Goal: Task Accomplishment & Management: Use online tool/utility

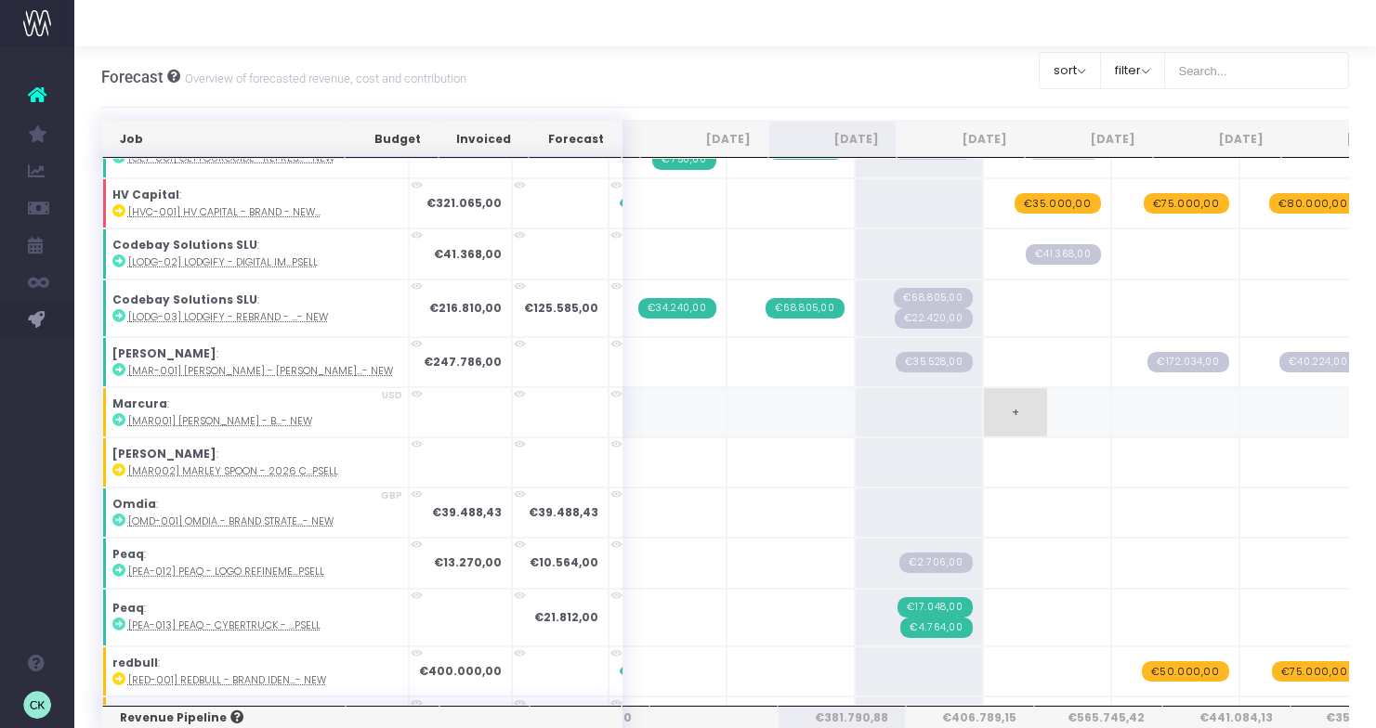
scroll to position [384, 111]
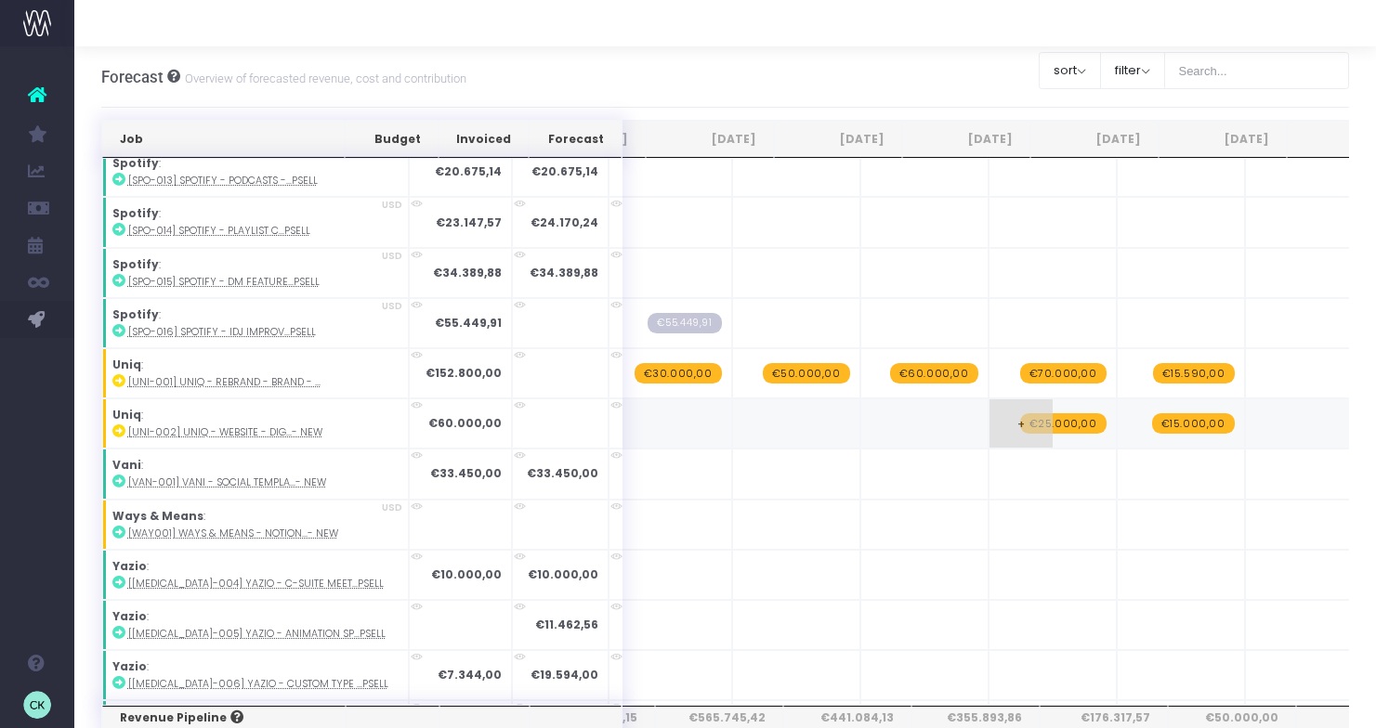
click at [1020, 423] on span "€25.000,00" at bounding box center [1063, 423] width 86 height 20
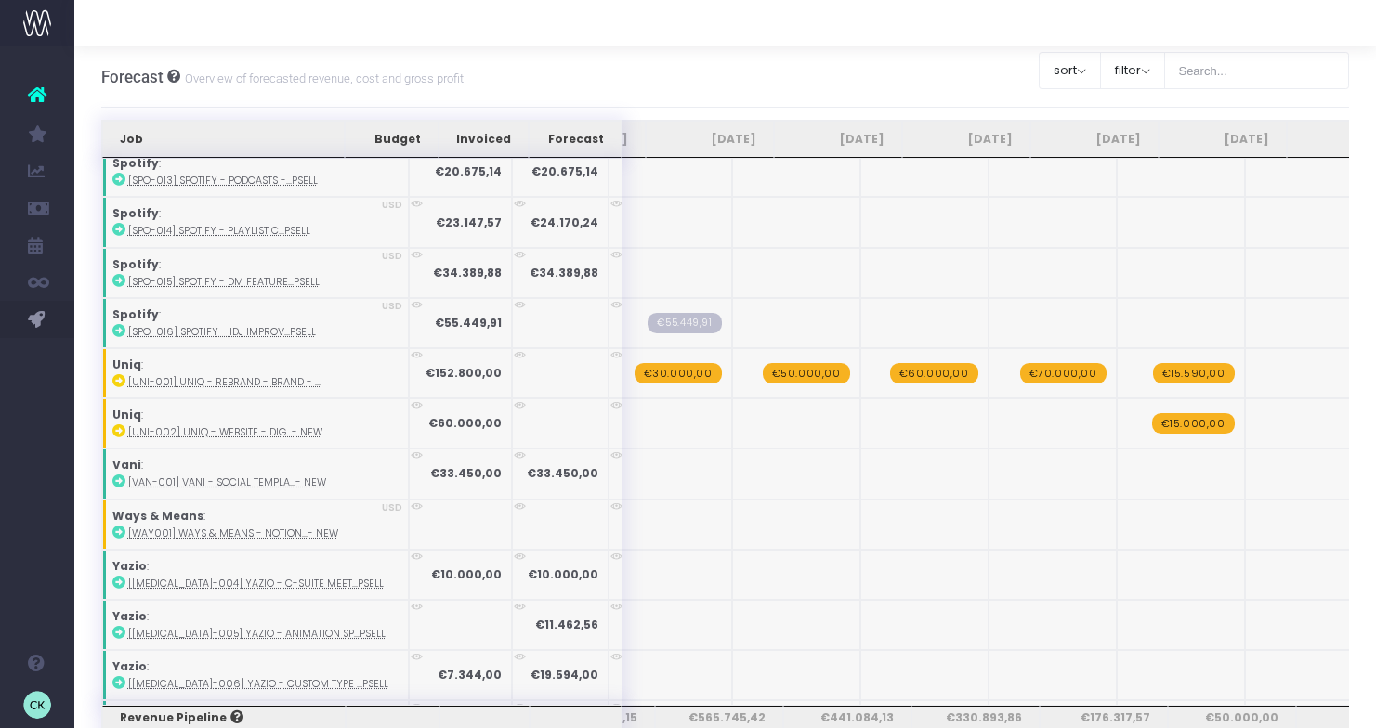
click at [1152, 420] on span "€15.000,00" at bounding box center [1193, 423] width 83 height 20
